Goal: Find specific page/section: Find specific page/section

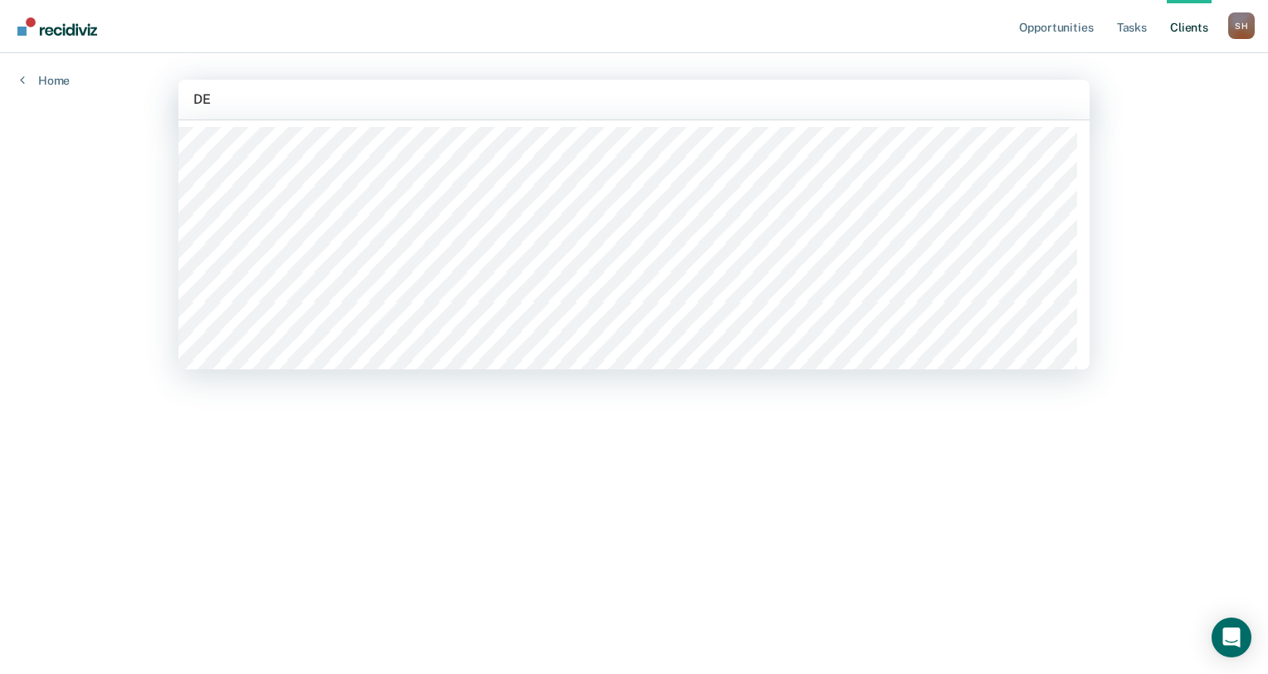
type input "DEV"
